Goal: Task Accomplishment & Management: Use online tool/utility

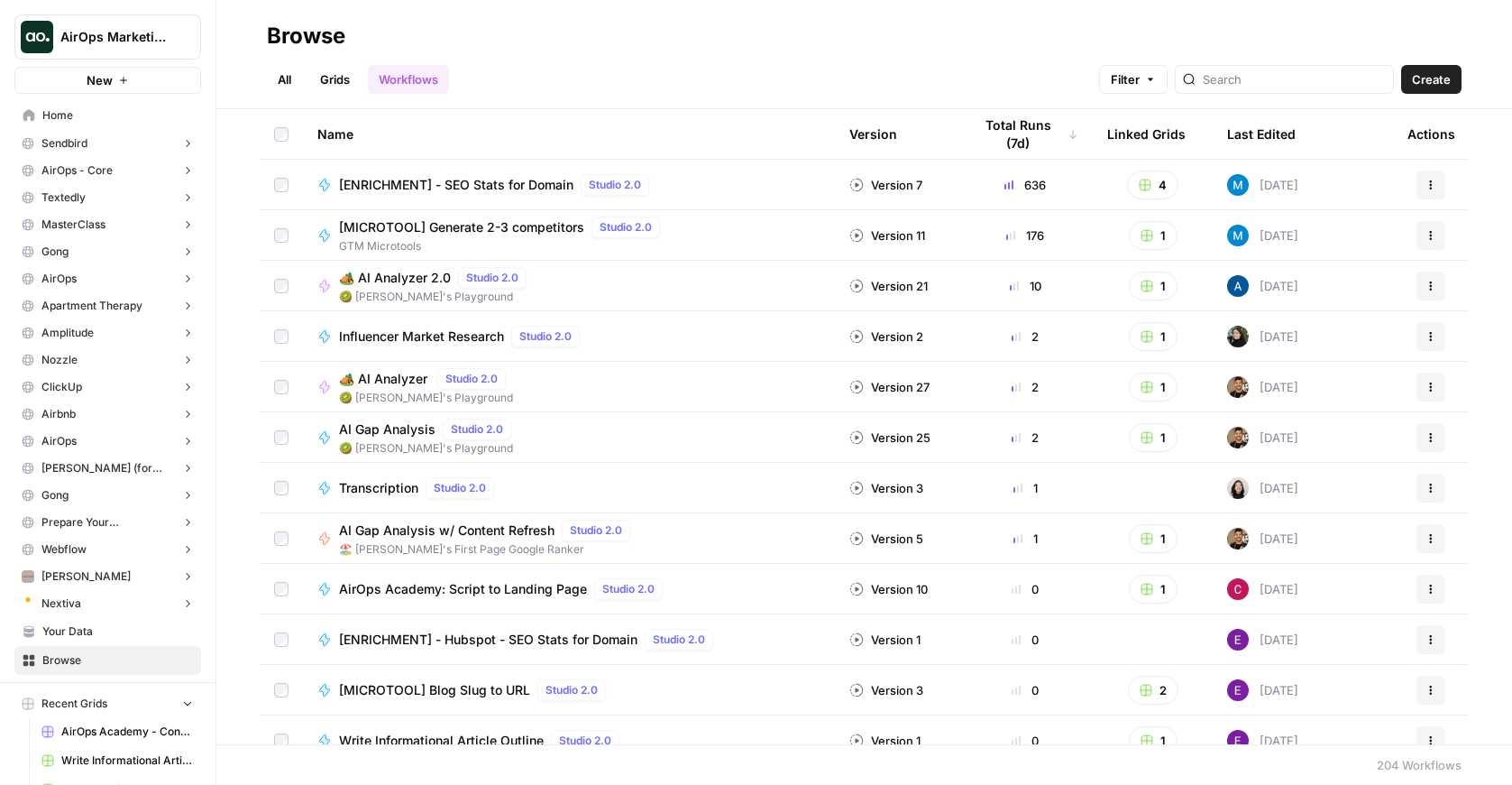
click at [160, 42] on span "AirOps Marketing" at bounding box center [115, 37] width 109 height 19
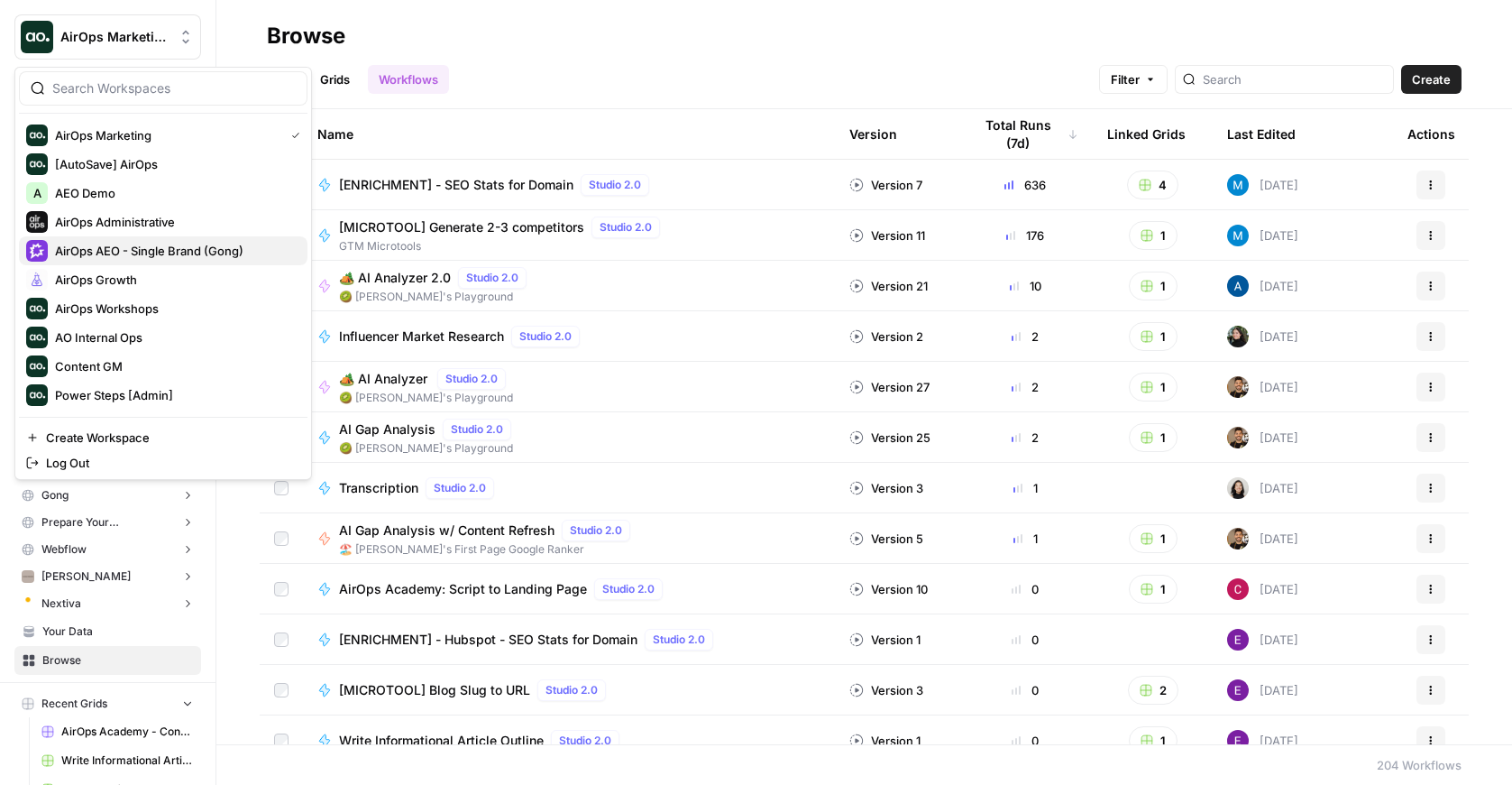
click at [201, 252] on span "AirOps AEO - Single Brand (Gong)" at bounding box center [173, 250] width 239 height 19
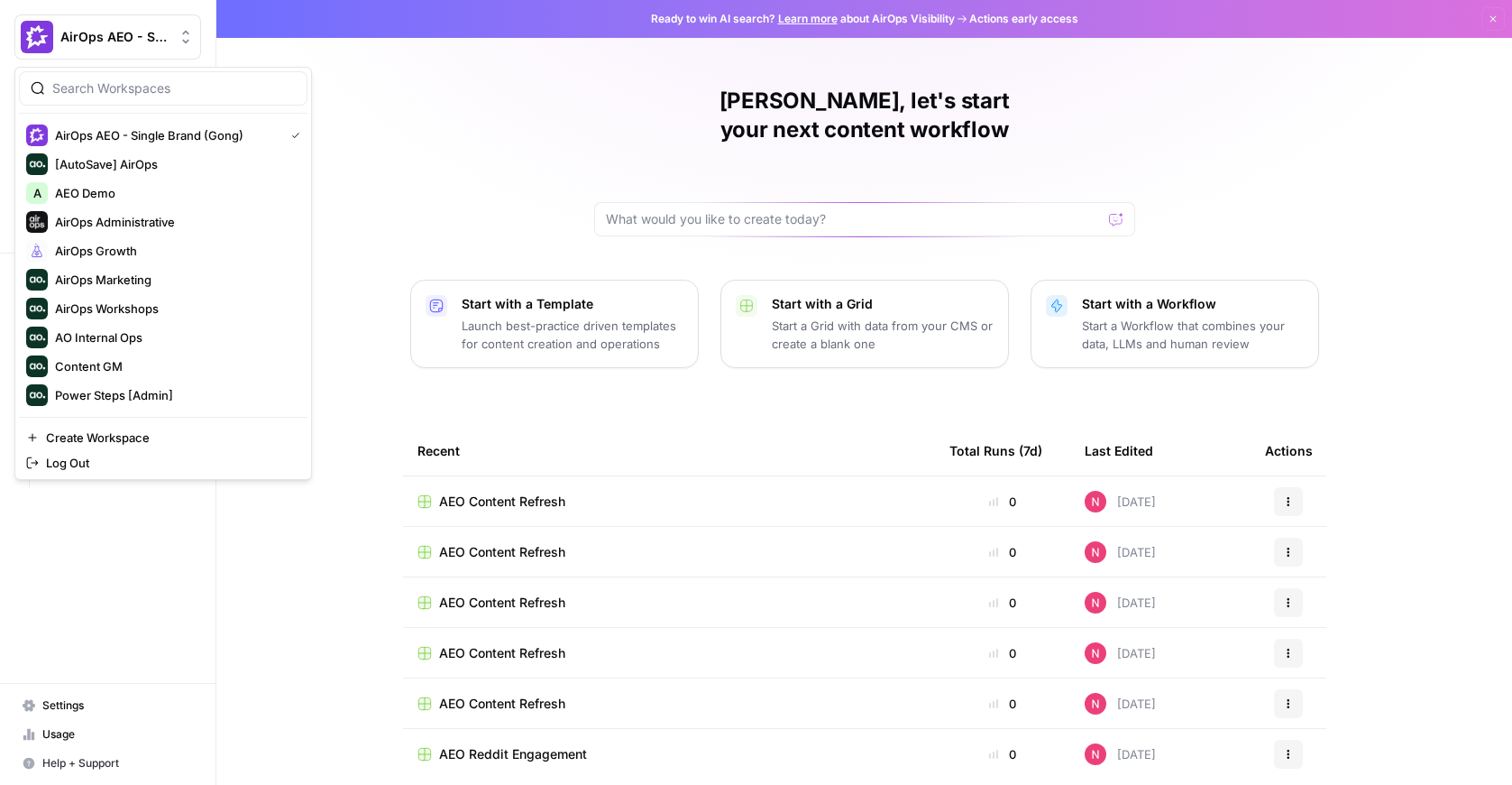
click at [103, 36] on span "AirOps AEO - Single Brand (Gong)" at bounding box center [115, 37] width 109 height 19
click at [356, 101] on div "Nicole, let's start your next content workflow Start with a Template Launch bes…" at bounding box center [864, 430] width 1296 height 859
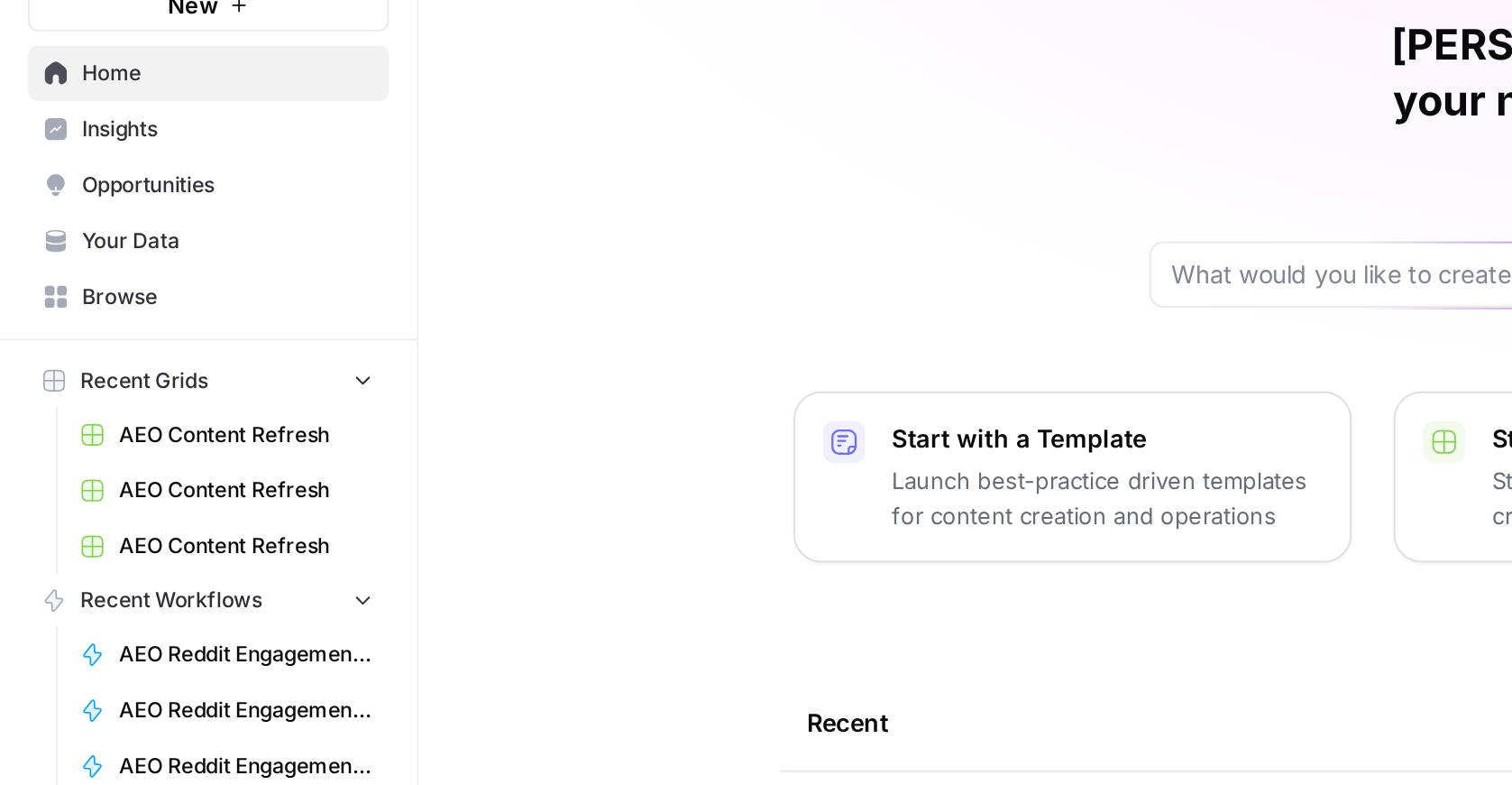
click at [80, 177] on span "Opportunities" at bounding box center [118, 172] width 151 height 17
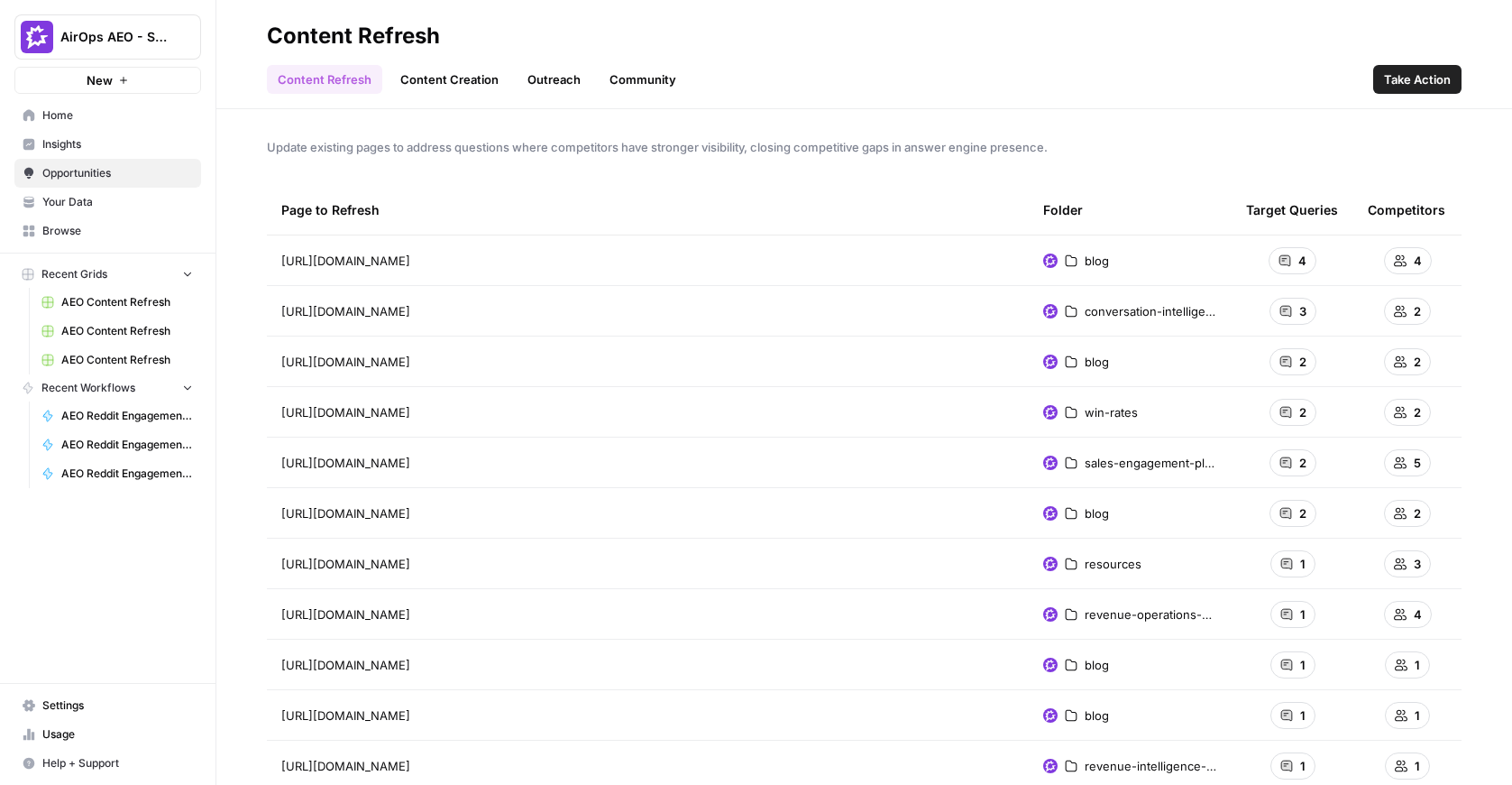
click at [120, 178] on span "Opportunities" at bounding box center [118, 172] width 151 height 17
click at [1429, 76] on span "Take Action" at bounding box center [1418, 79] width 67 height 19
